Goal: Check status: Check status

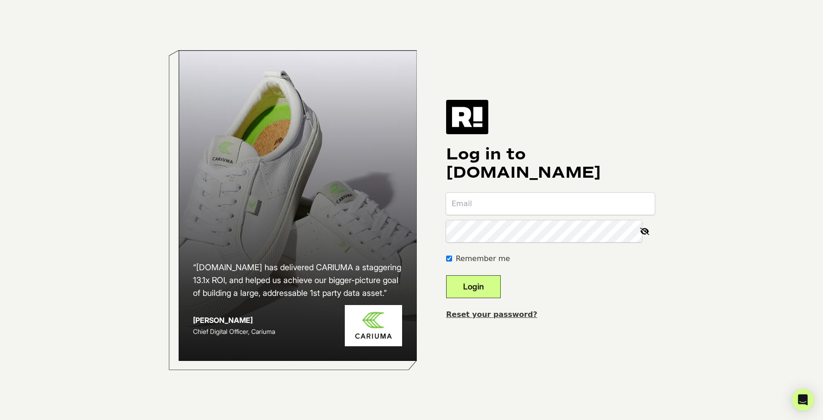
type input "jmiller@spoon.com"
click at [495, 291] on button "Login" at bounding box center [473, 286] width 55 height 23
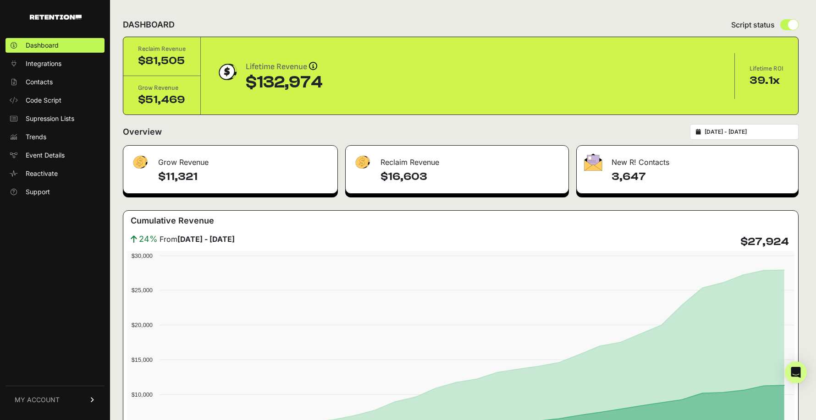
click at [785, 129] on input "[DATE] - [DATE]" at bounding box center [748, 131] width 88 height 7
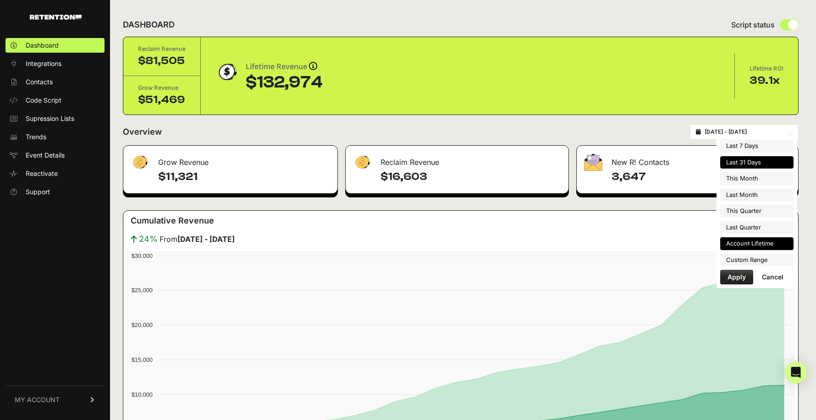
click at [754, 245] on li "Account Lifetime" at bounding box center [756, 243] width 73 height 13
type input "[DATE] - [DATE]"
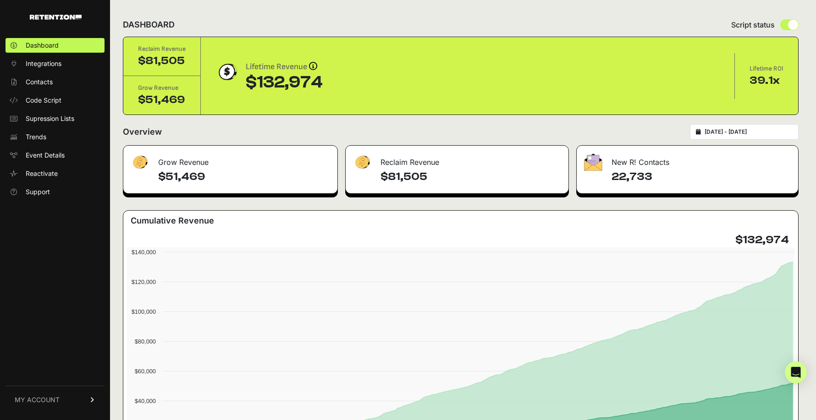
click at [752, 133] on input "[DATE] - [DATE]" at bounding box center [748, 131] width 88 height 7
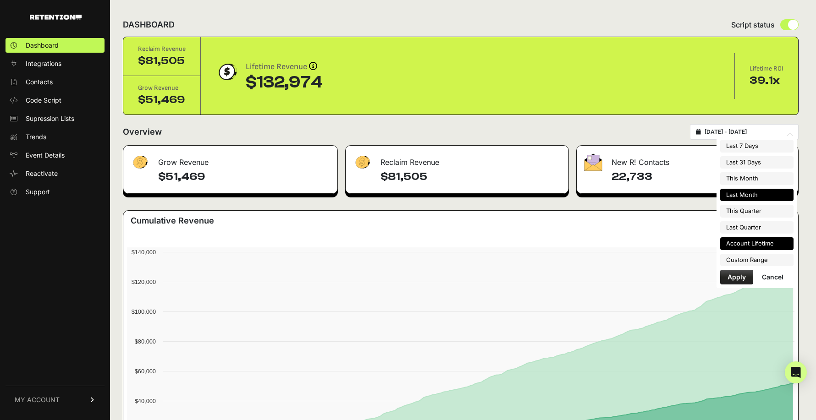
click at [769, 198] on li "Last Month" at bounding box center [756, 195] width 73 height 13
type input "2025-09-01 - 2025-09-30"
